Goal: Task Accomplishment & Management: Manage account settings

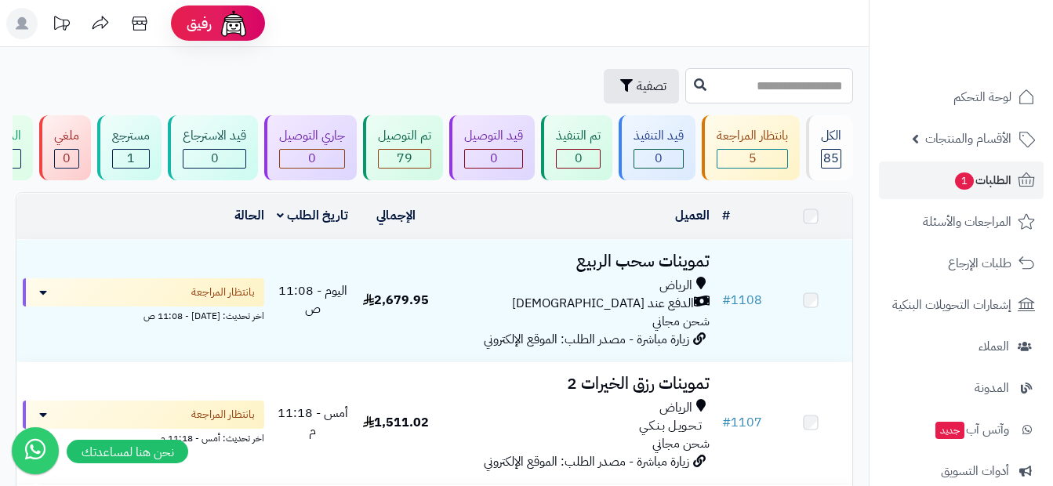
drag, startPoint x: 0, startPoint y: 0, endPoint x: 787, endPoint y: 81, distance: 791.0
click at [788, 74] on input "text" at bounding box center [769, 85] width 168 height 35
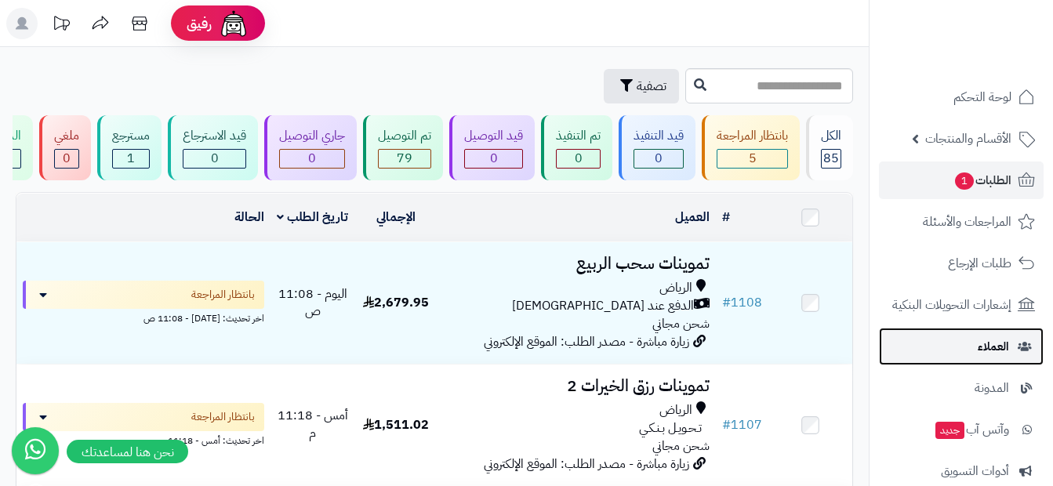
click at [1010, 341] on link "العملاء" at bounding box center [961, 347] width 165 height 38
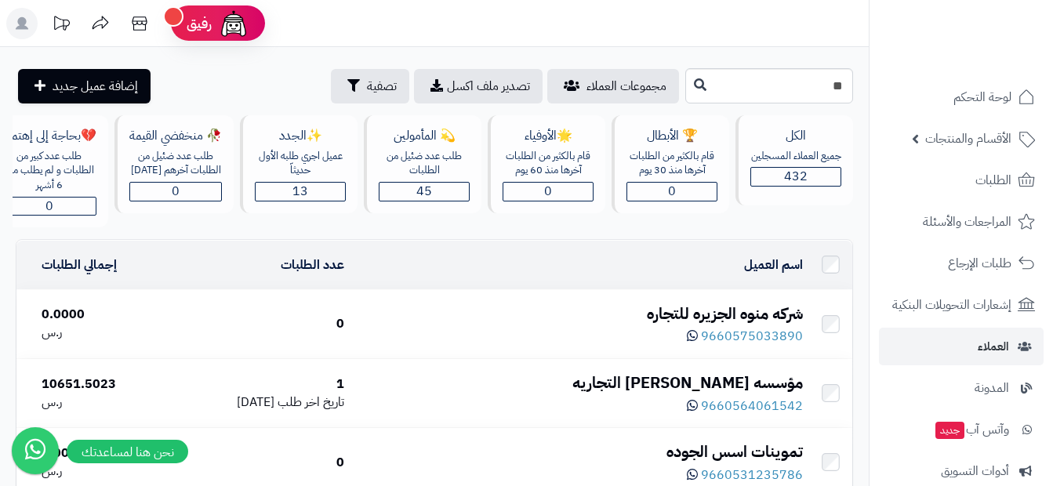
type input "*"
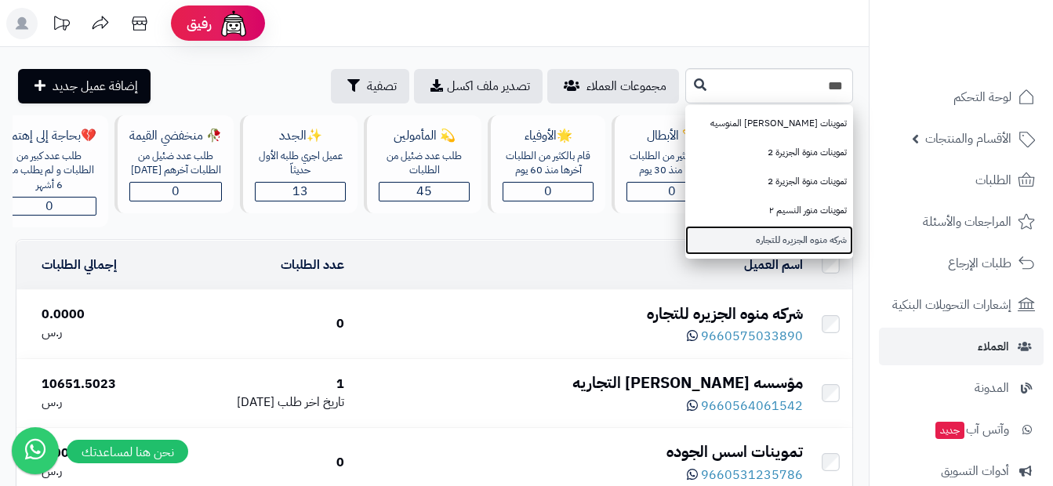
click at [791, 241] on link "شركه منوه الجزيره للتجاره" at bounding box center [769, 240] width 168 height 29
type input "**********"
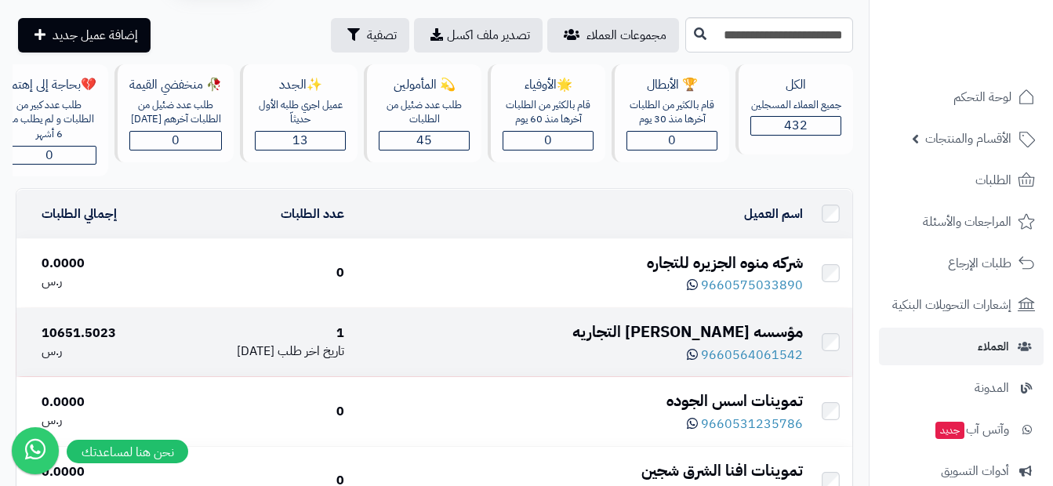
scroll to position [78, 0]
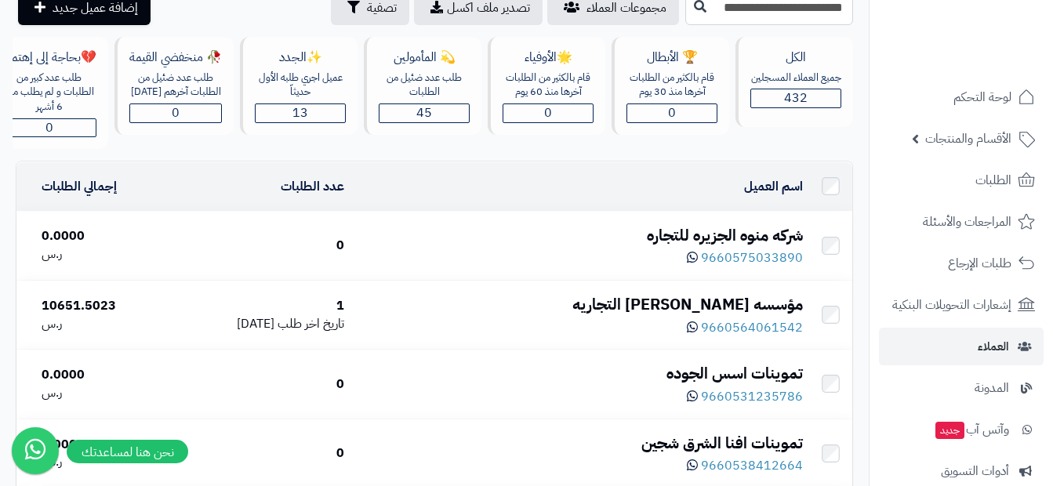
click at [736, 247] on div "شركه منوه الجزيره للتجاره" at bounding box center [579, 235] width 445 height 23
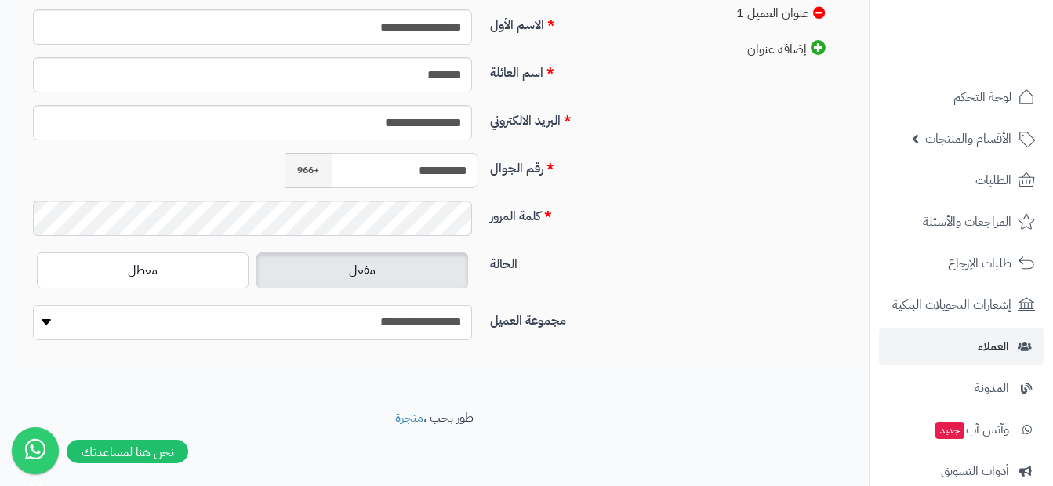
scroll to position [486, 0]
click at [618, 251] on label "الحالة" at bounding box center [561, 259] width 154 height 25
click at [705, 206] on div "**********" at bounding box center [434, 155] width 837 height 391
click at [607, 291] on div "الحالة مفعل معطل" at bounding box center [329, 275] width 617 height 56
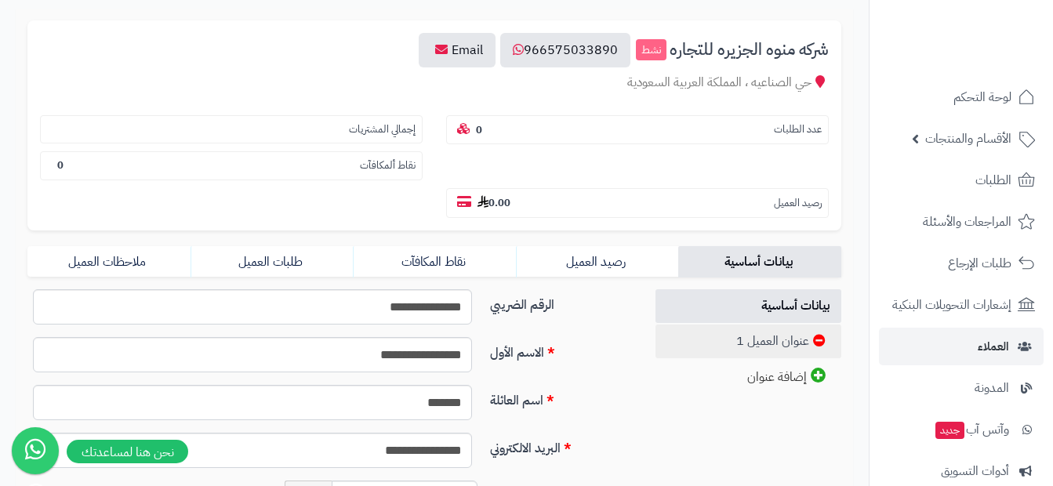
scroll to position [235, 0]
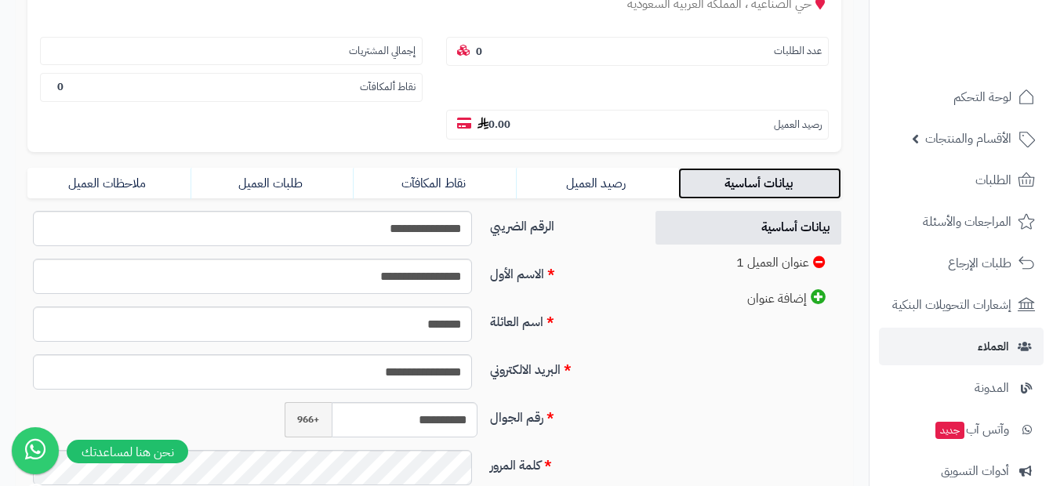
click at [727, 177] on link "بيانات أساسية" at bounding box center [759, 183] width 163 height 31
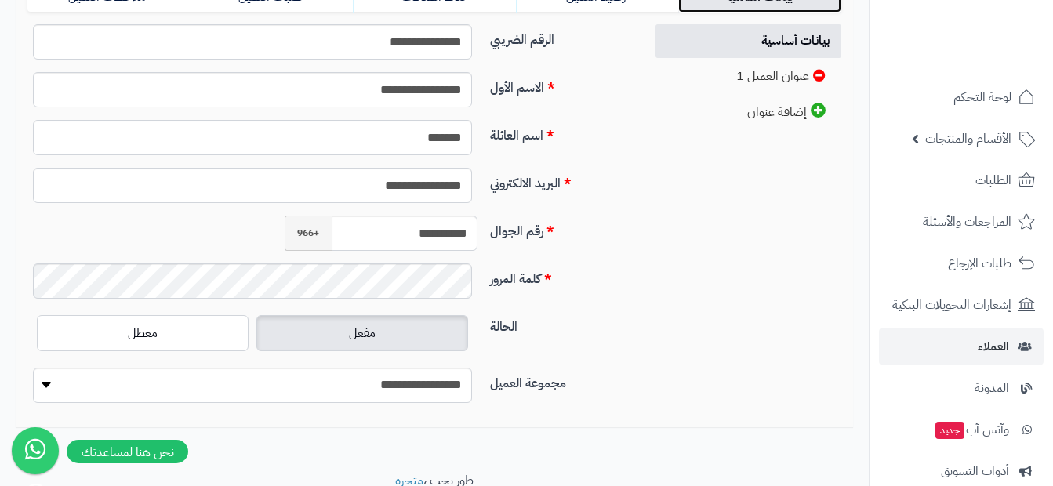
scroll to position [486, 0]
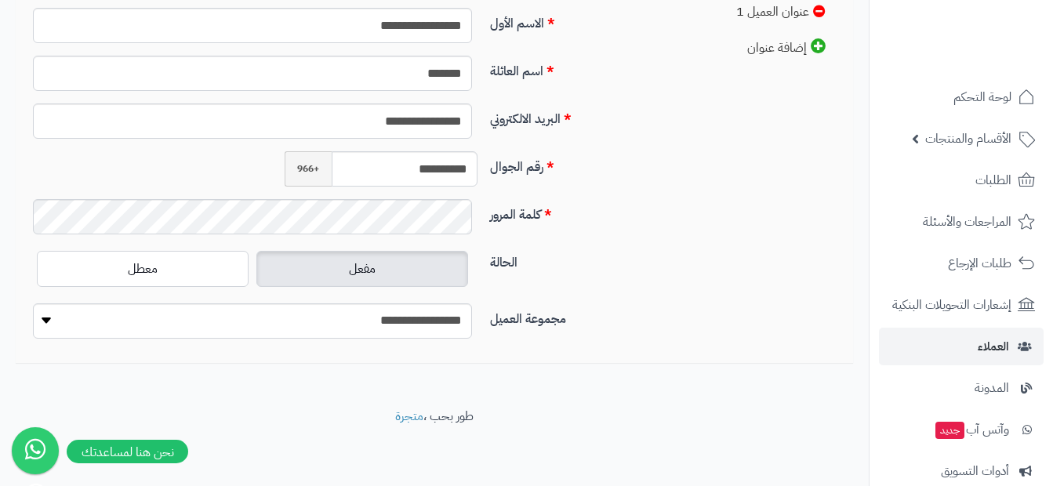
click at [400, 275] on label "مفعل" at bounding box center [362, 269] width 212 height 36
click at [92, 328] on select "**********" at bounding box center [252, 320] width 439 height 35
click at [33, 303] on select "**********" at bounding box center [252, 320] width 439 height 35
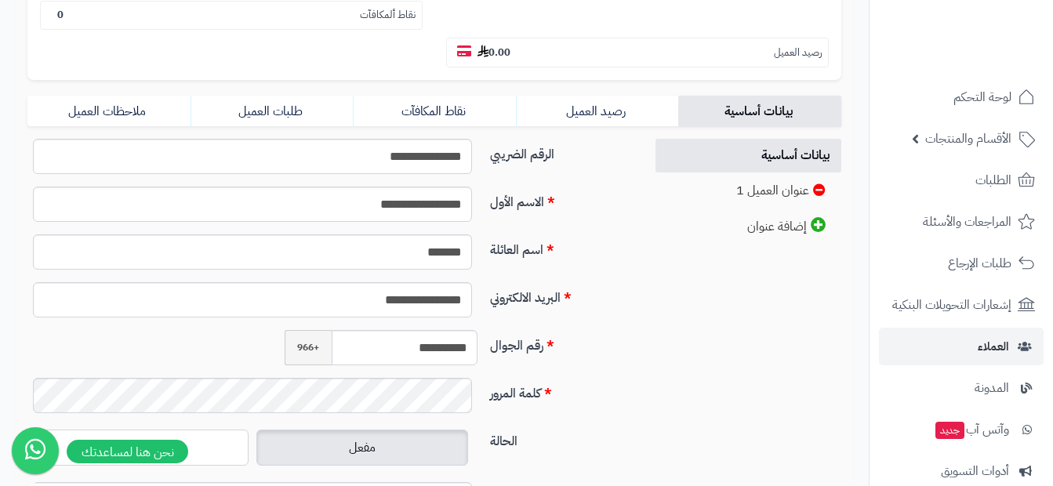
scroll to position [470, 0]
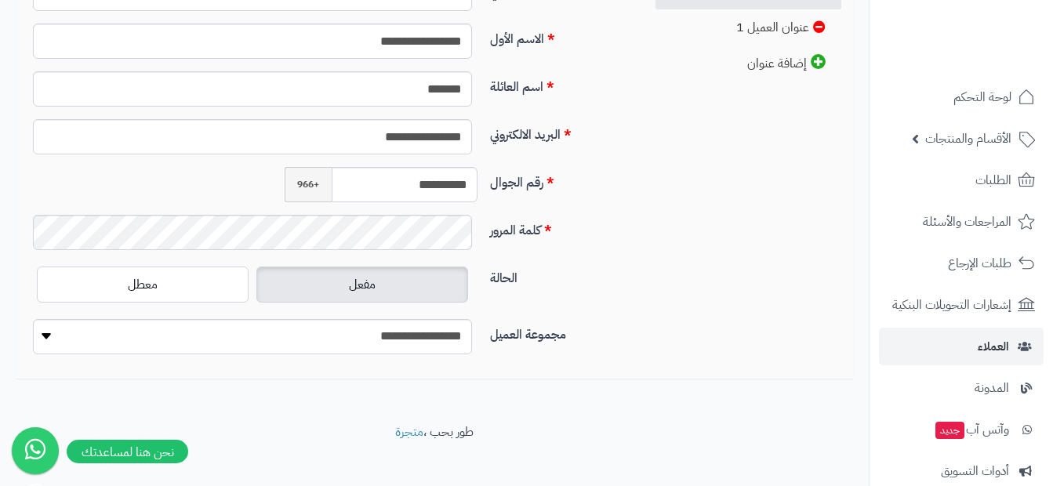
click at [589, 274] on label "الحالة" at bounding box center [561, 275] width 154 height 25
drag, startPoint x: 374, startPoint y: 186, endPoint x: 473, endPoint y: 169, distance: 100.2
click at [473, 169] on input "**********" at bounding box center [405, 184] width 146 height 35
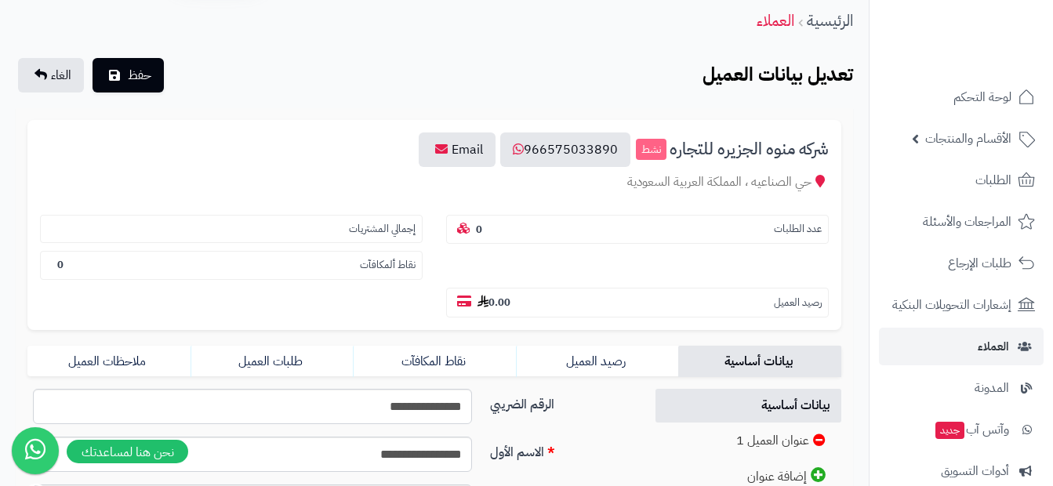
scroll to position [0, 0]
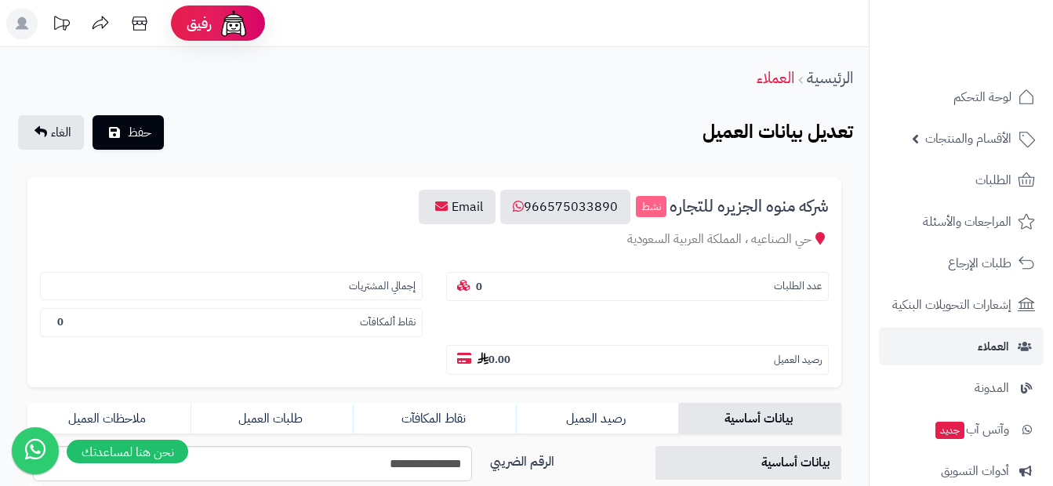
click at [377, 99] on div "الرئيسية العملاء" at bounding box center [434, 77] width 868 height 43
click at [649, 210] on small "نشط" at bounding box center [651, 207] width 31 height 22
click at [62, 135] on span "الغاء" at bounding box center [61, 132] width 20 height 19
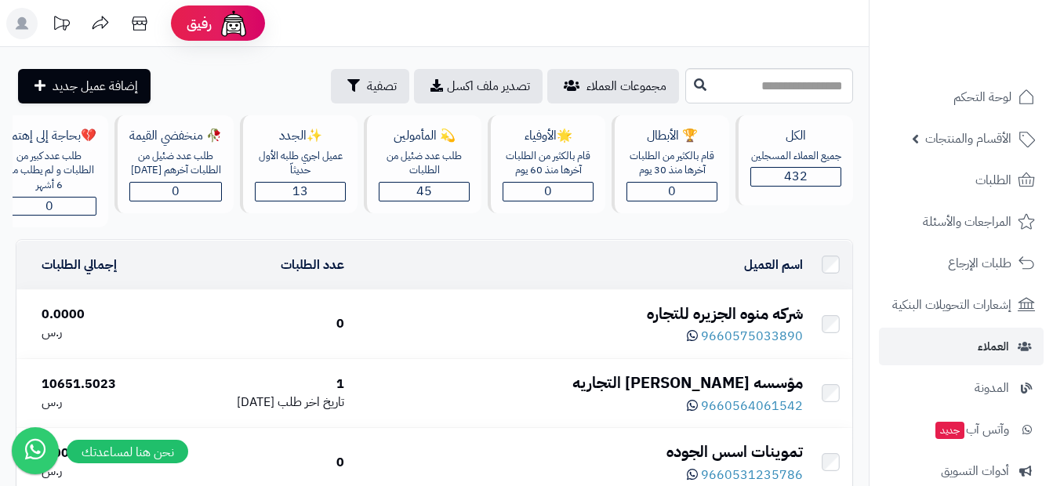
click at [712, 325] on div "شركه منوه الجزيره للتجاره" at bounding box center [579, 314] width 445 height 23
